Goal: Transaction & Acquisition: Book appointment/travel/reservation

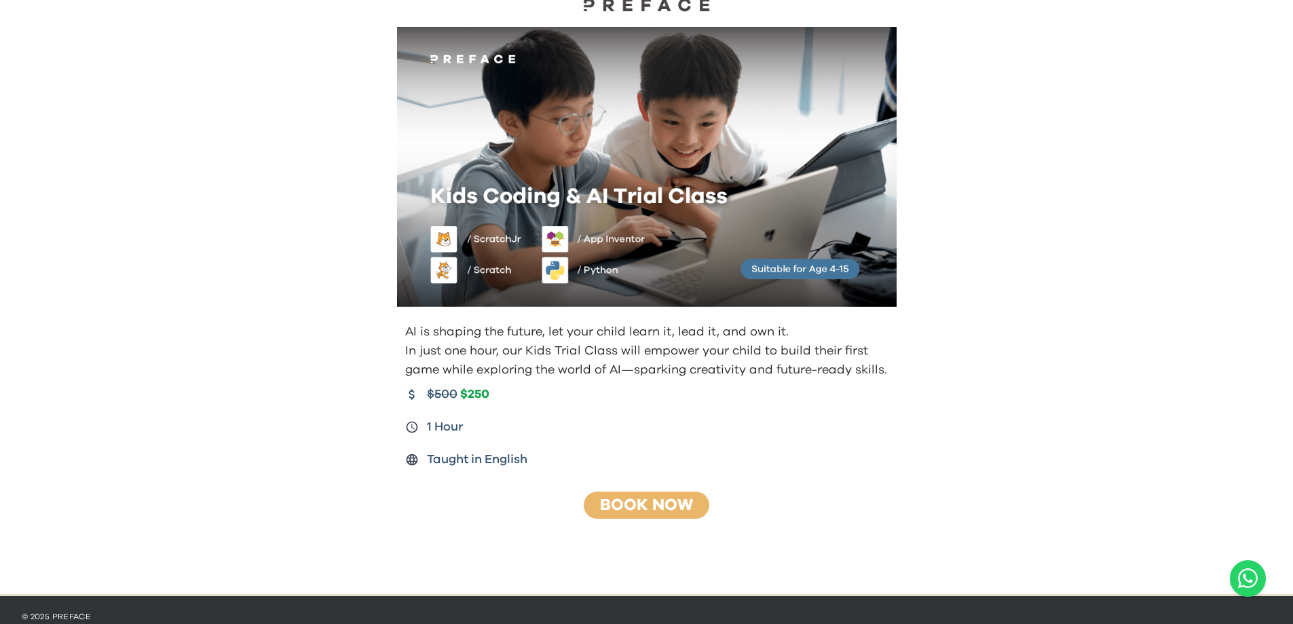
scroll to position [58, 0]
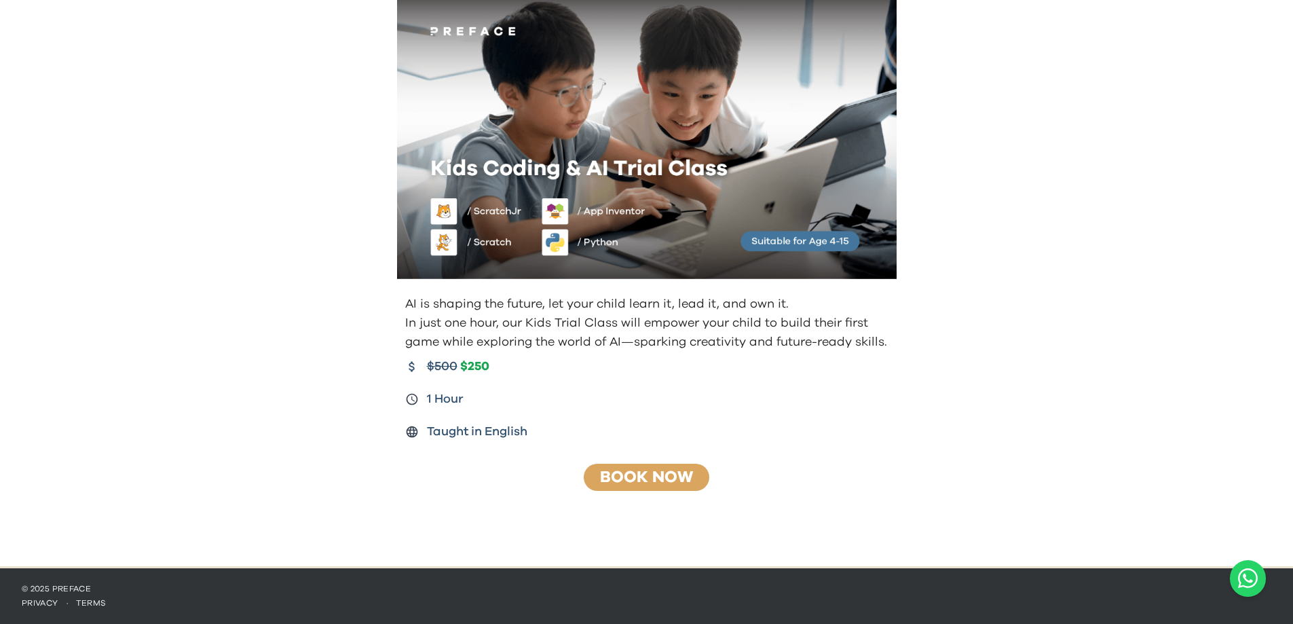
click at [628, 471] on link "Book Now" at bounding box center [646, 477] width 93 height 16
